Goal: Task Accomplishment & Management: Use online tool/utility

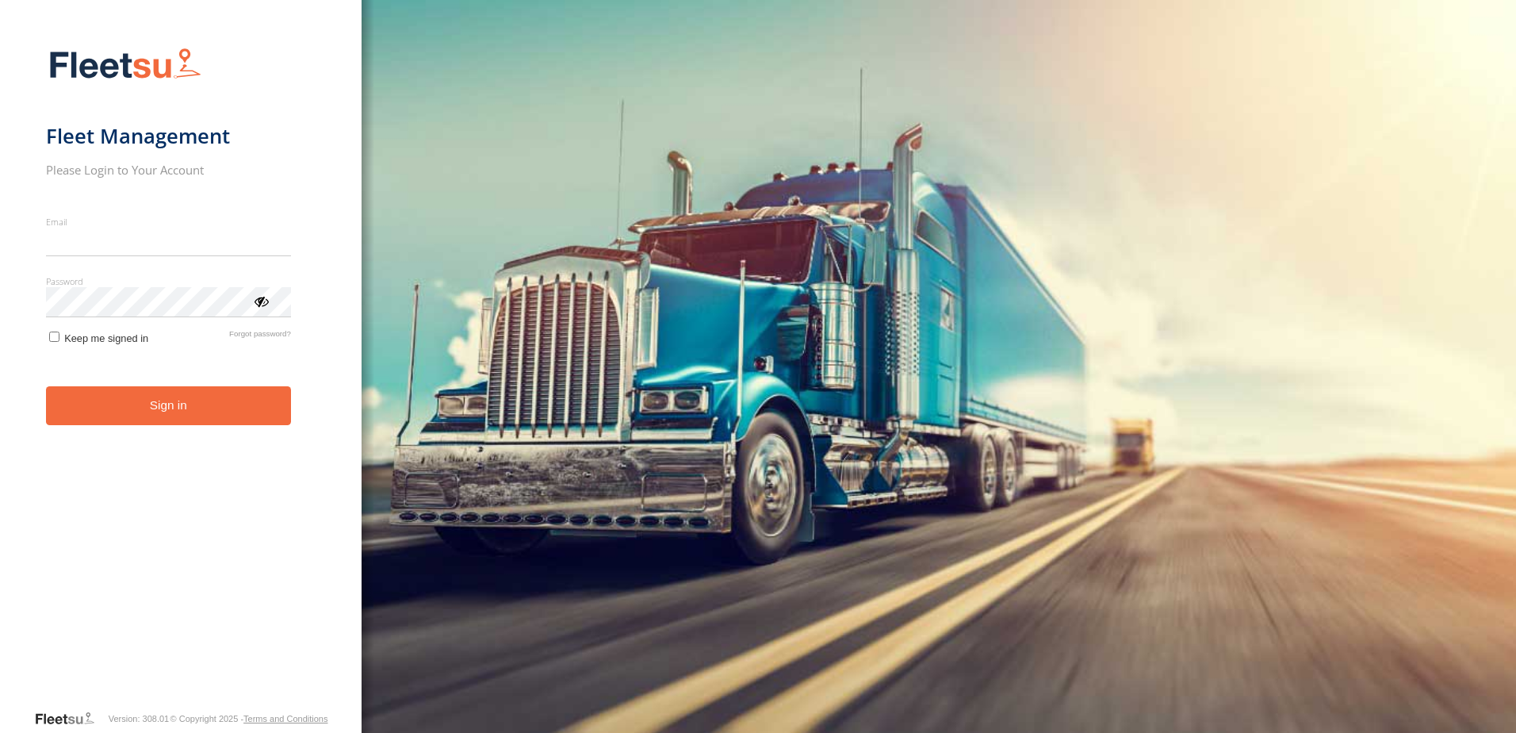
type input "**********"
click at [147, 422] on button "Sign in" at bounding box center [168, 405] width 245 height 39
click at [191, 415] on button "Sign in" at bounding box center [168, 405] width 245 height 39
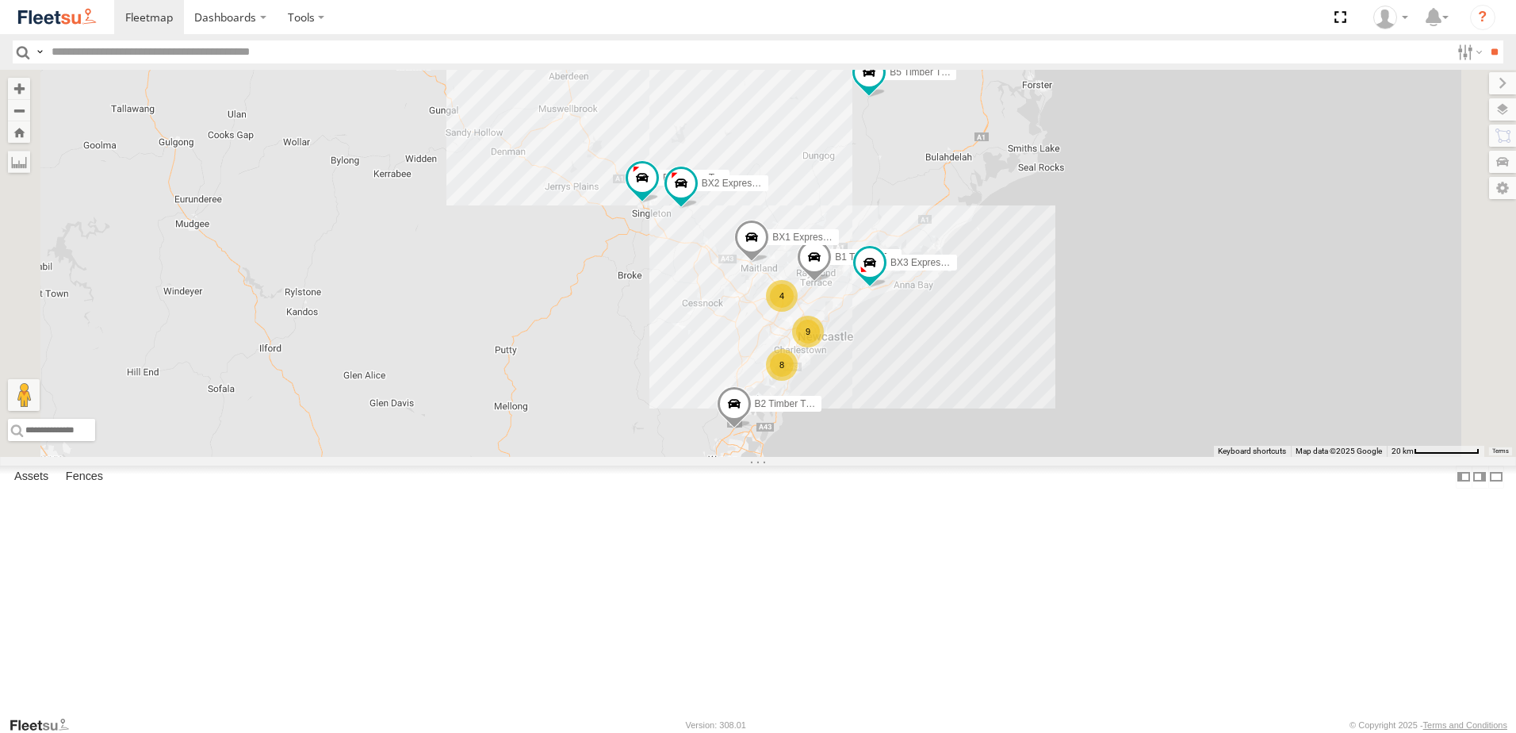
click at [0, 0] on span at bounding box center [0, 0] width 0 height 0
